Goal: Transaction & Acquisition: Purchase product/service

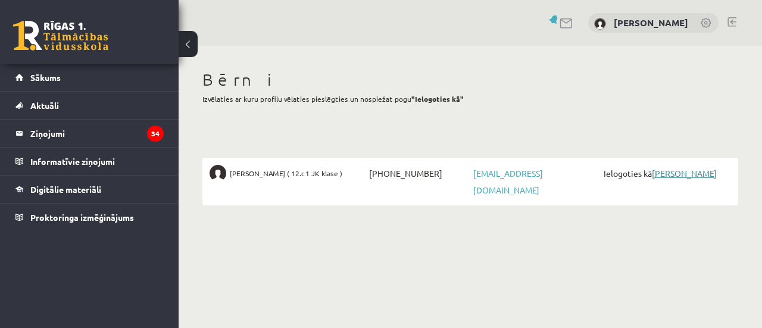
click at [683, 175] on link "[PERSON_NAME]" at bounding box center [684, 173] width 65 height 11
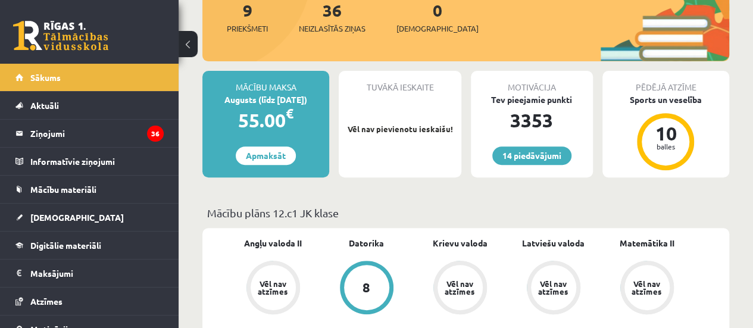
scroll to position [224, 0]
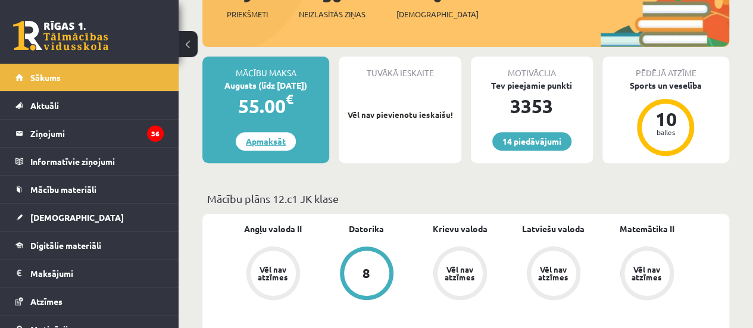
click at [273, 145] on link "Apmaksāt" at bounding box center [266, 141] width 60 height 18
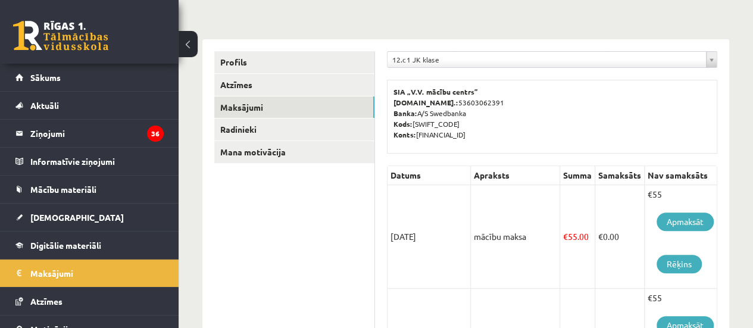
scroll to position [159, 0]
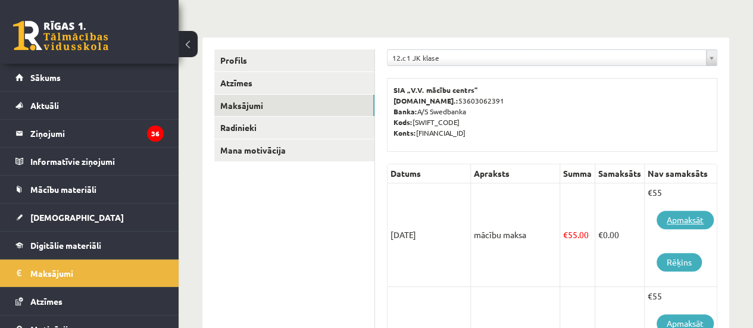
click at [689, 221] on link "Apmaksāt" at bounding box center [684, 220] width 57 height 18
